Goal: Find specific page/section

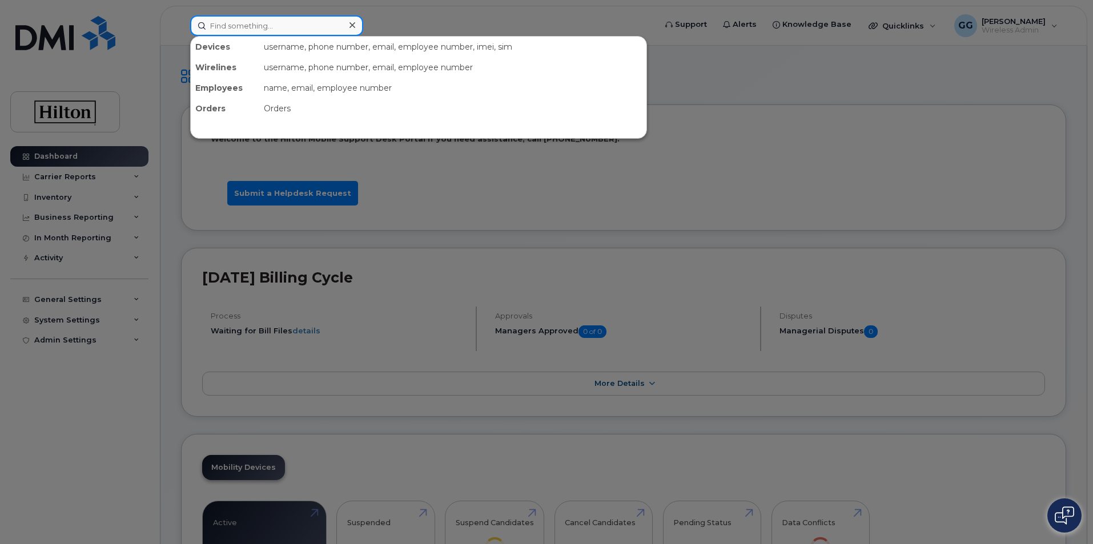
click at [241, 24] on input at bounding box center [276, 25] width 173 height 21
paste input "line 5716726002"
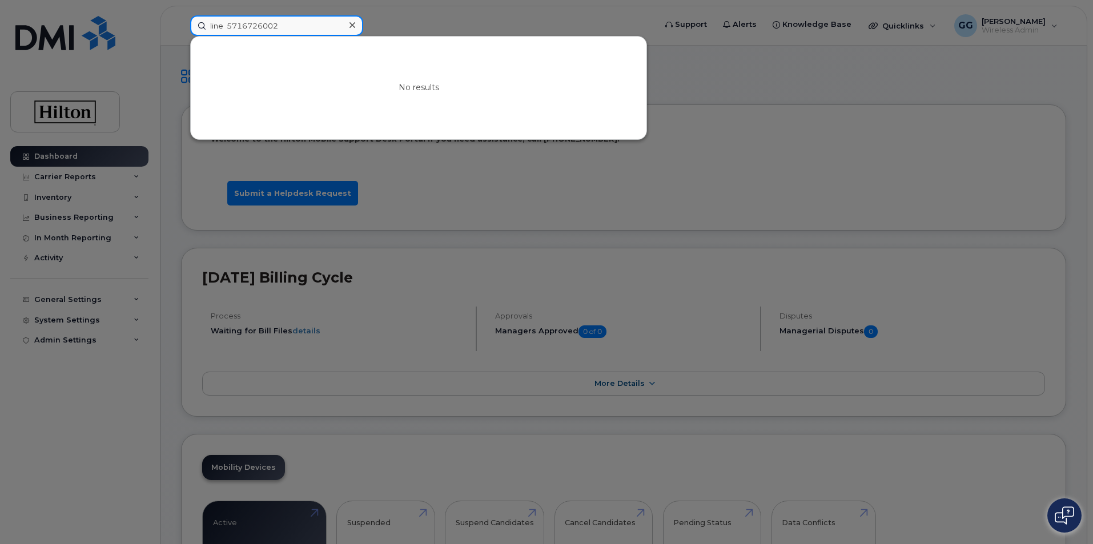
click at [295, 20] on input "line 5716726002" at bounding box center [276, 25] width 173 height 21
drag, startPoint x: 287, startPoint y: 30, endPoint x: 206, endPoint y: 29, distance: 81.1
click at [206, 29] on input "line 5716726002" at bounding box center [276, 25] width 173 height 21
paste input "5716726002"
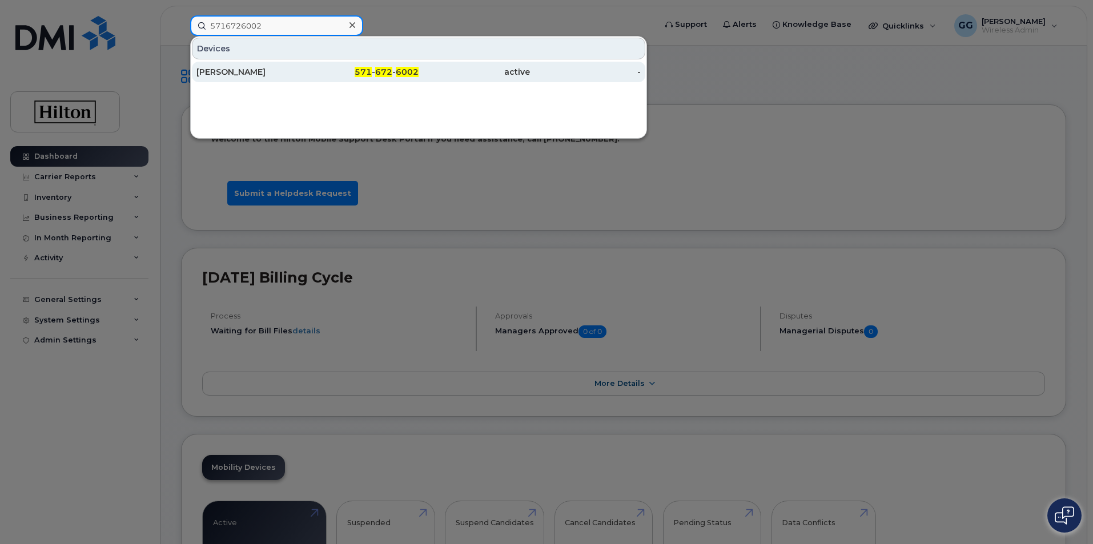
type input "5716726002"
click at [242, 71] on div "[PERSON_NAME]" at bounding box center [251, 71] width 111 height 11
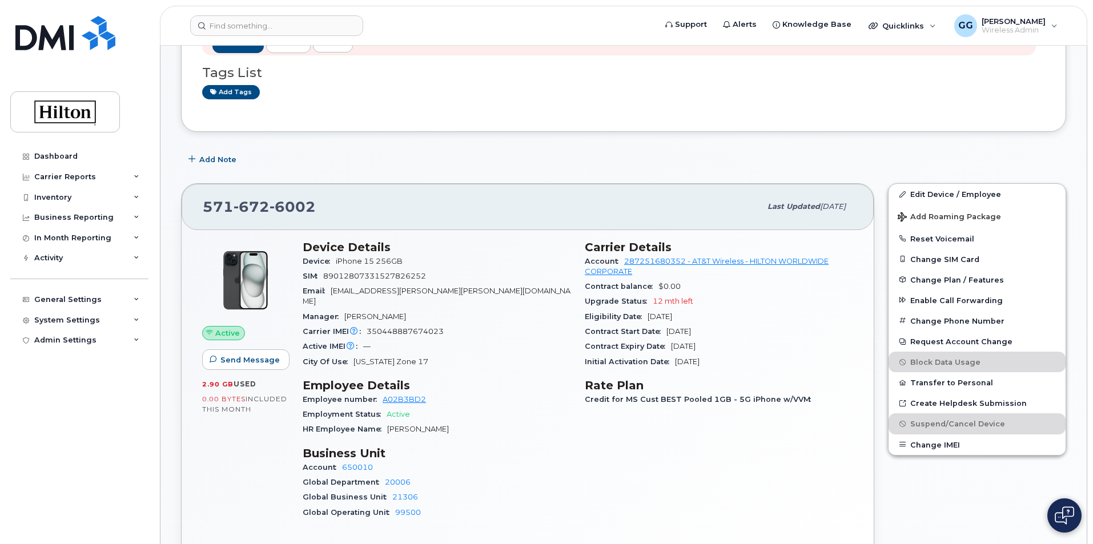
scroll to position [286, 0]
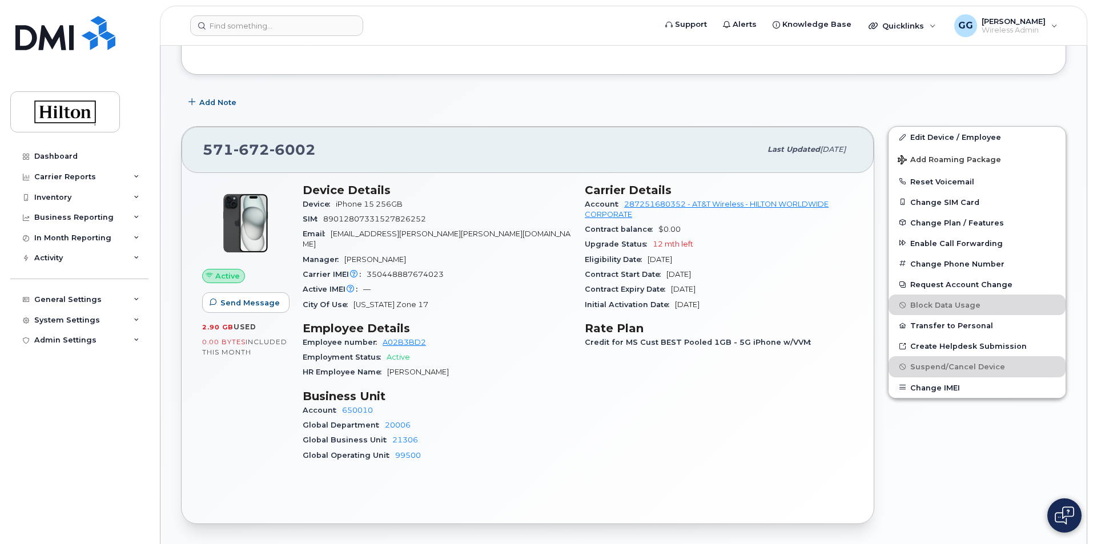
drag, startPoint x: 300, startPoint y: 191, endPoint x: 745, endPoint y: 302, distance: 457.9
click at [745, 302] on div "Device Details Device iPhone 15 256GB SIM [TECHNICAL_ID] Email [EMAIL_ADDRESS][…" at bounding box center [578, 327] width 564 height 303
